Goal: Find specific page/section: Find specific page/section

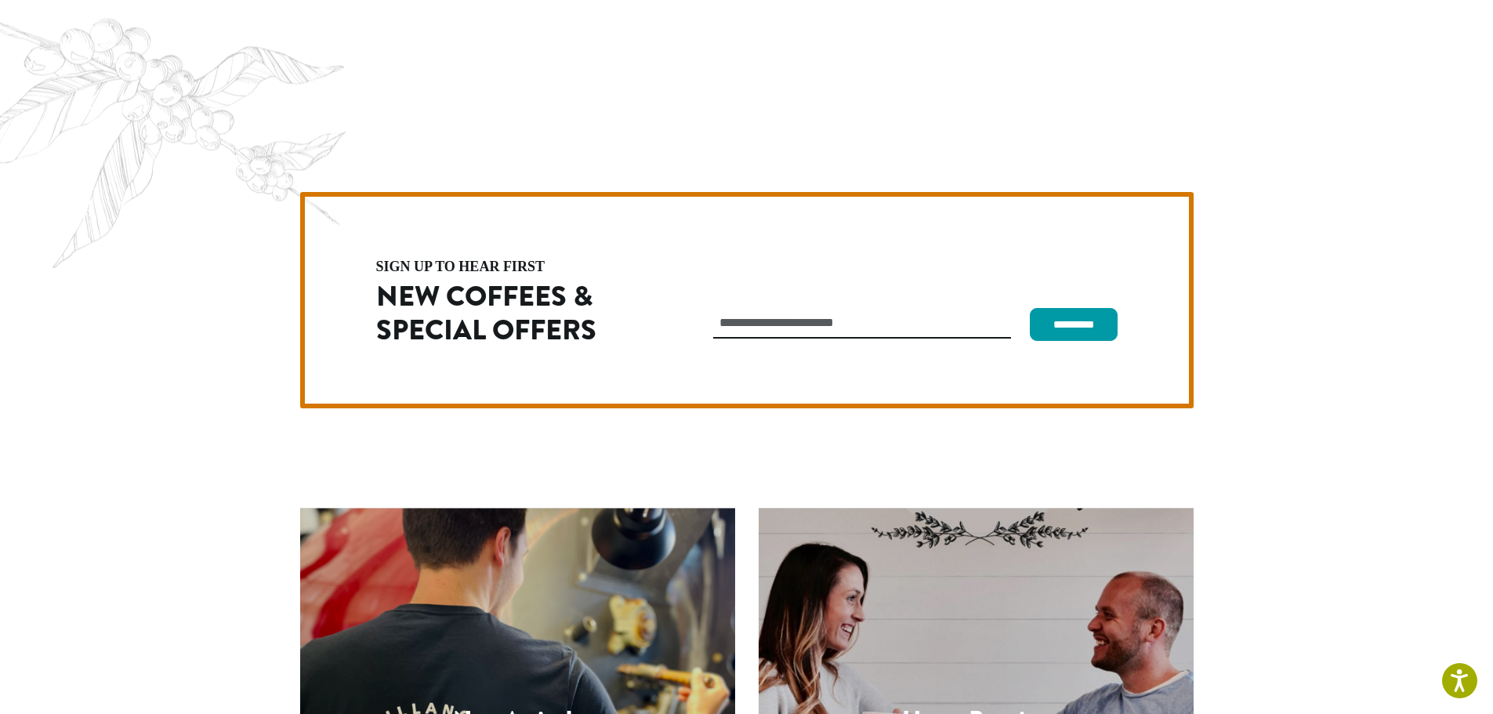
scroll to position [4428, 0]
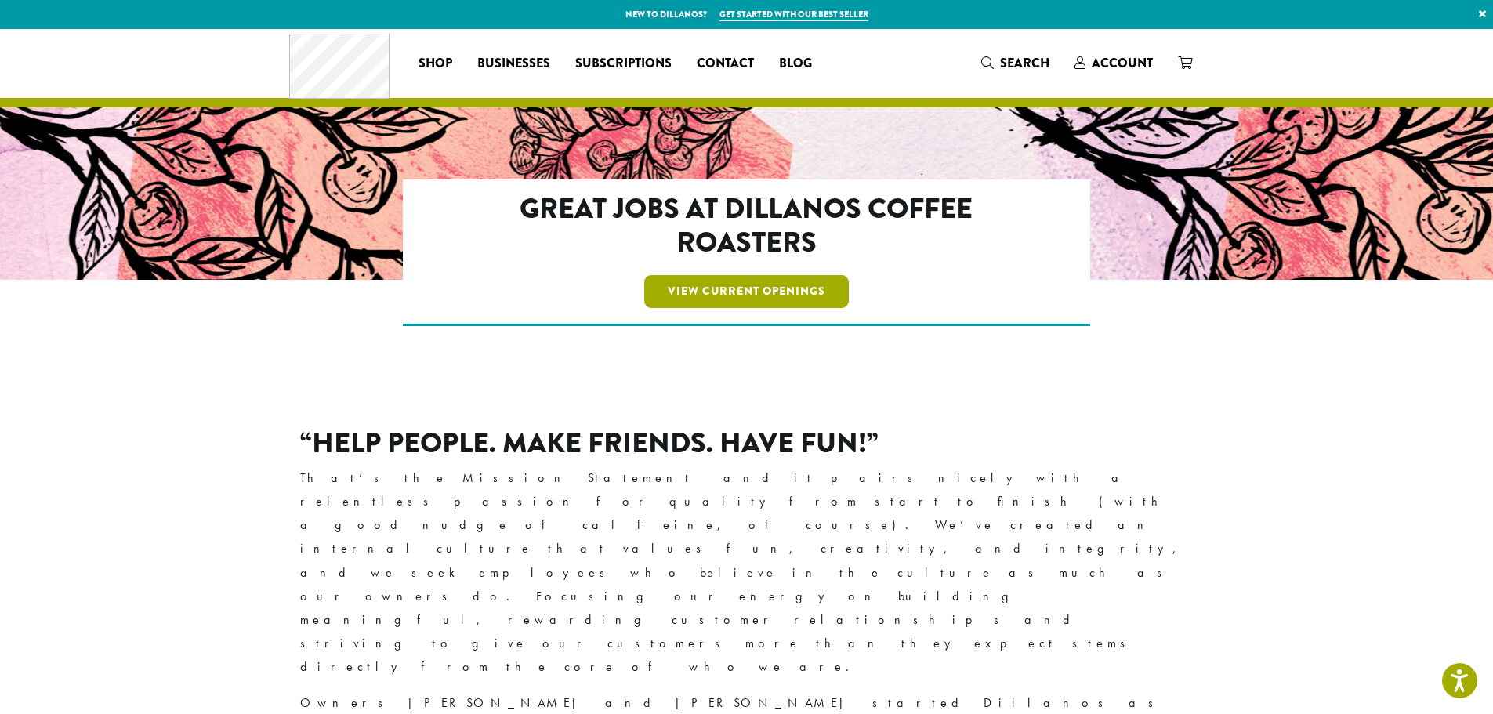
click at [735, 288] on link "View Current Openings" at bounding box center [746, 291] width 205 height 33
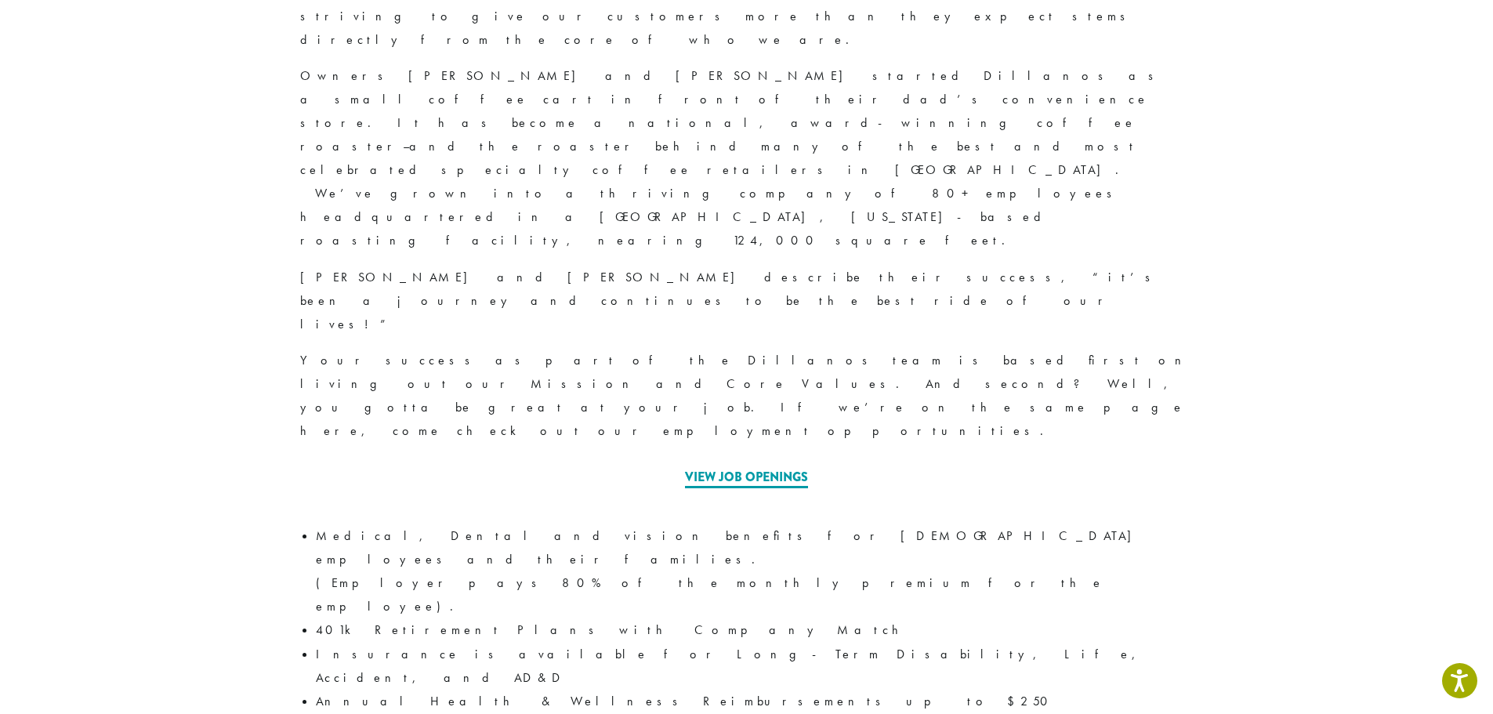
scroll to position [766, 0]
